Goal: Information Seeking & Learning: Learn about a topic

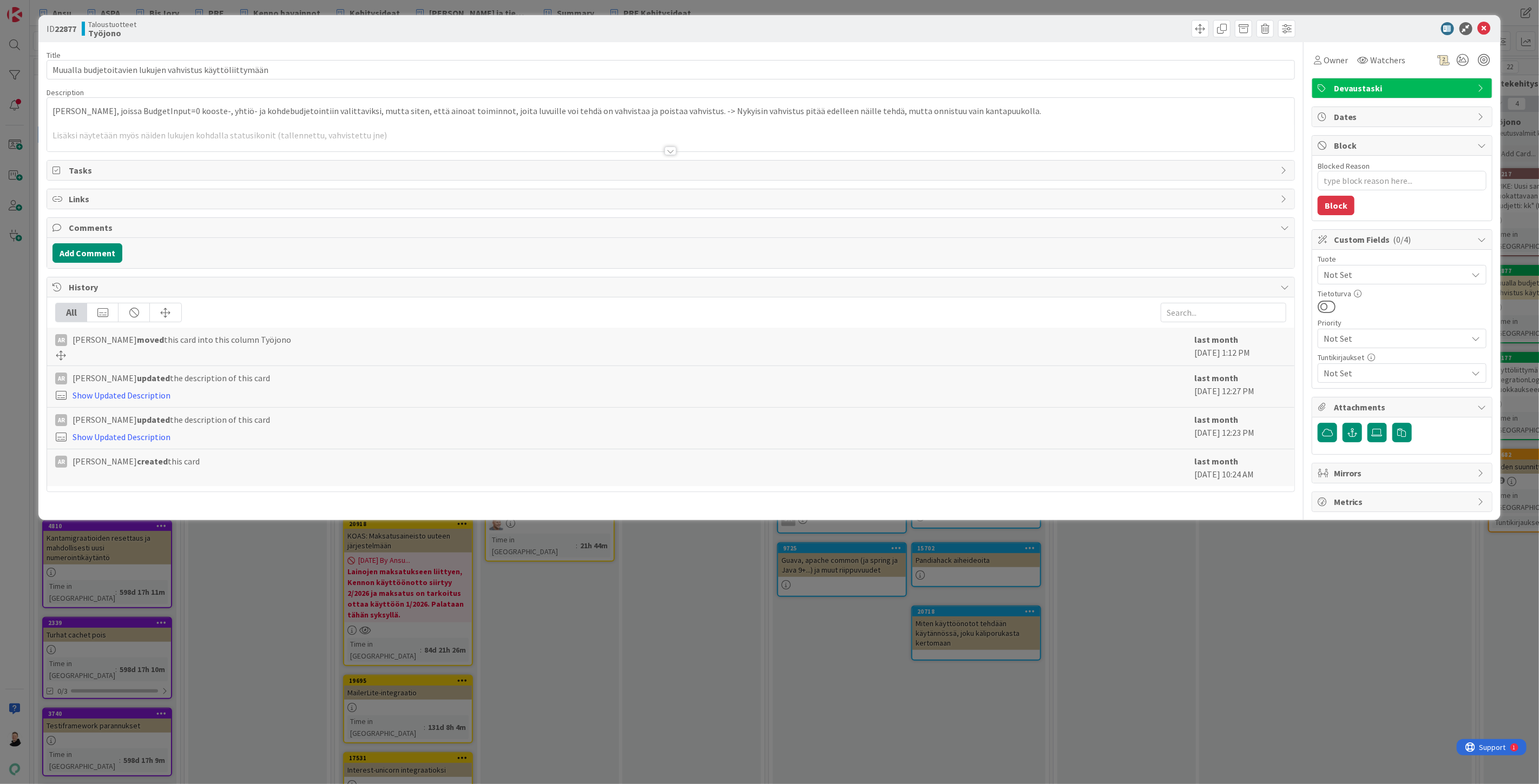
type textarea "x"
click at [671, 150] on div at bounding box center [670, 150] width 12 height 8
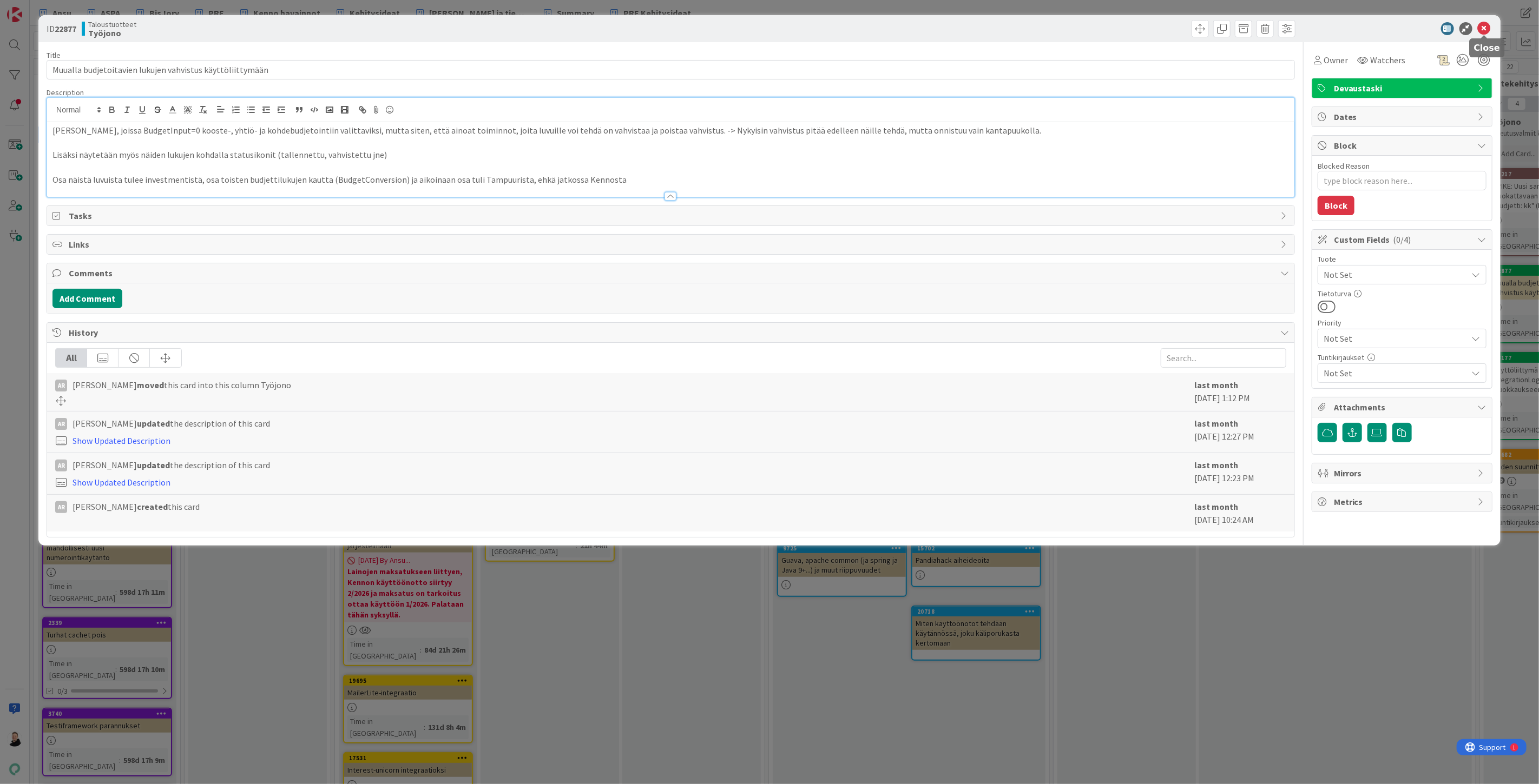
click at [1484, 26] on icon at bounding box center [1485, 29] width 13 height 13
